Goal: Information Seeking & Learning: Learn about a topic

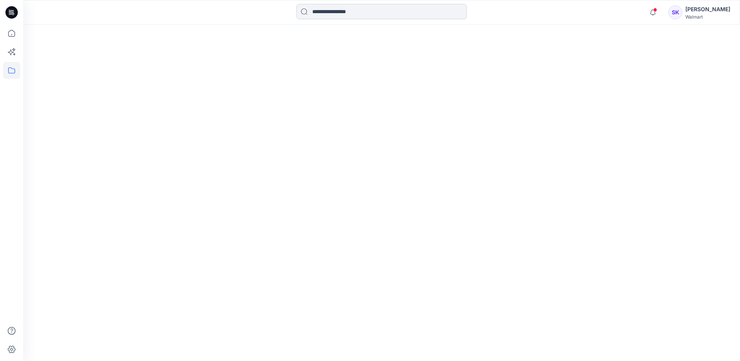
click at [353, 11] on input at bounding box center [381, 11] width 170 height 15
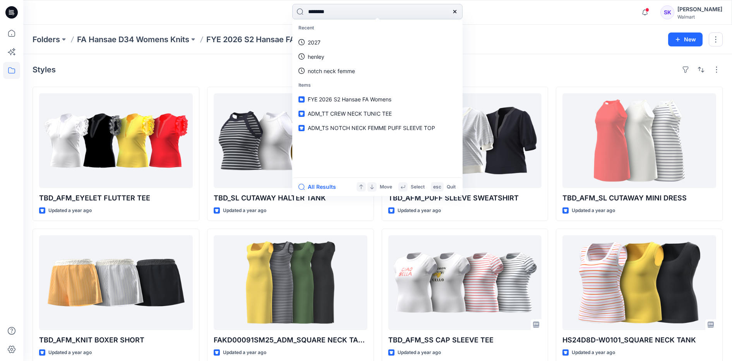
type input "*********"
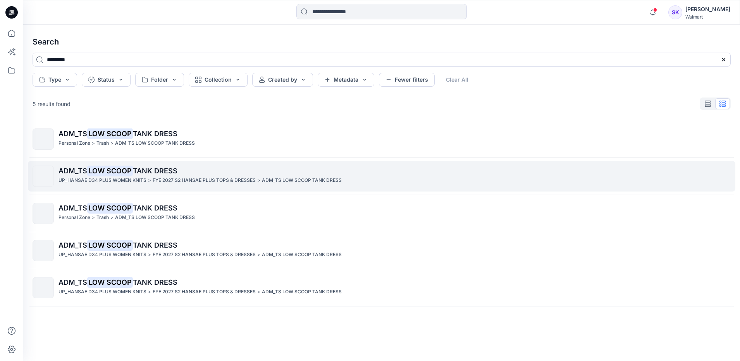
click at [217, 177] on p "FYE 2027 S2 HANSAE PLUS TOPS & DRESSES" at bounding box center [204, 181] width 103 height 8
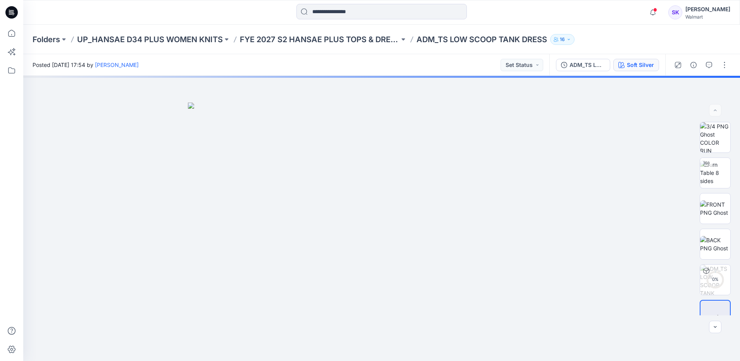
click at [635, 64] on div "Soft Silver" at bounding box center [640, 65] width 27 height 9
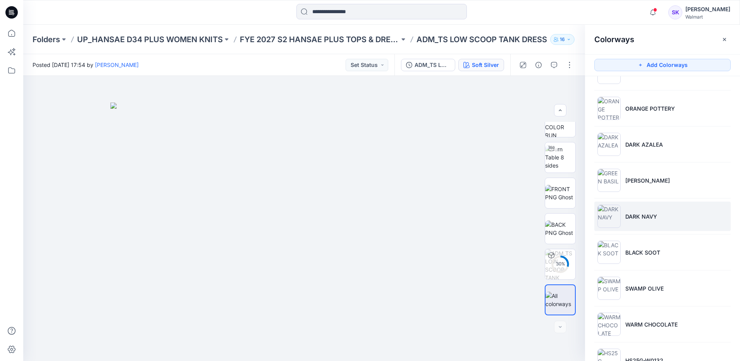
scroll to position [126, 0]
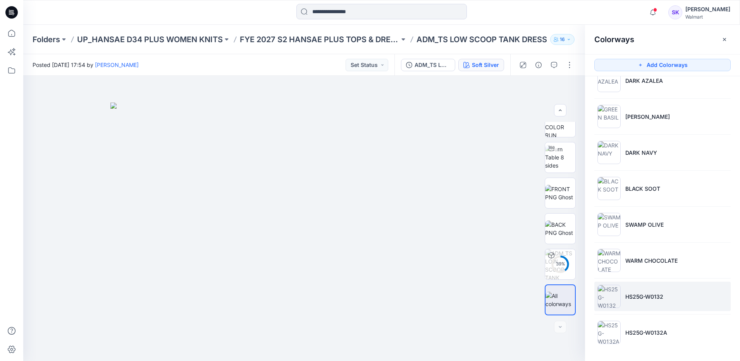
click at [655, 294] on p "HS25G-W0132" at bounding box center [644, 297] width 38 height 8
drag, startPoint x: 323, startPoint y: 141, endPoint x: 351, endPoint y: 153, distance: 30.6
click at [351, 153] on img at bounding box center [304, 218] width 120 height 285
drag, startPoint x: 332, startPoint y: 103, endPoint x: 356, endPoint y: 208, distance: 106.9
click at [356, 207] on img at bounding box center [304, 218] width 128 height 285
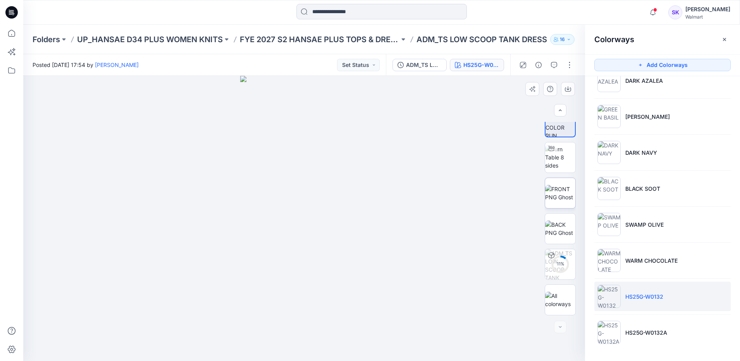
click at [569, 196] on img at bounding box center [560, 193] width 30 height 16
drag, startPoint x: 303, startPoint y: 106, endPoint x: 304, endPoint y: 168, distance: 62.0
click at [304, 168] on img at bounding box center [304, 218] width 149 height 285
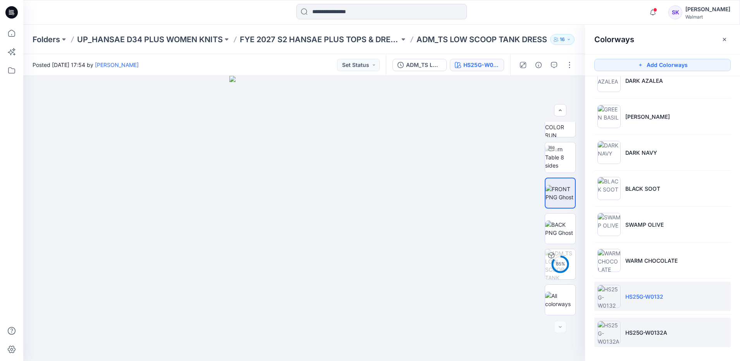
click at [674, 334] on li "HS25G-W0132A" at bounding box center [662, 332] width 136 height 29
